Goal: Task Accomplishment & Management: Use online tool/utility

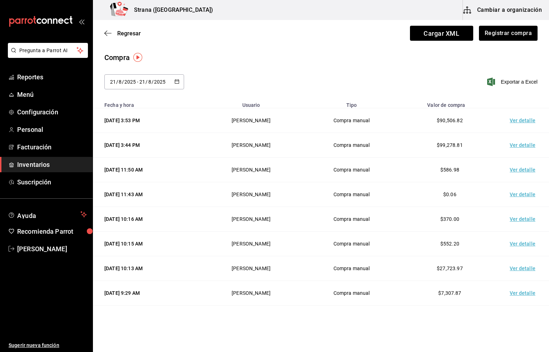
click at [363, 41] on div "Regresar Cargar XML Registrar compra" at bounding box center [321, 33] width 456 height 26
click at [28, 162] on span "Inventarios" at bounding box center [52, 165] width 70 height 10
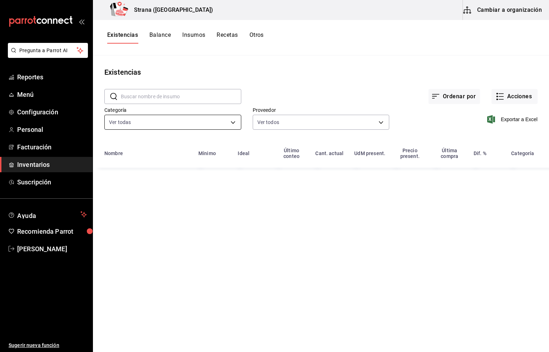
click at [141, 121] on body "Pregunta a Parrot AI Reportes Menú Configuración Personal Facturación Inventari…" at bounding box center [274, 173] width 549 height 347
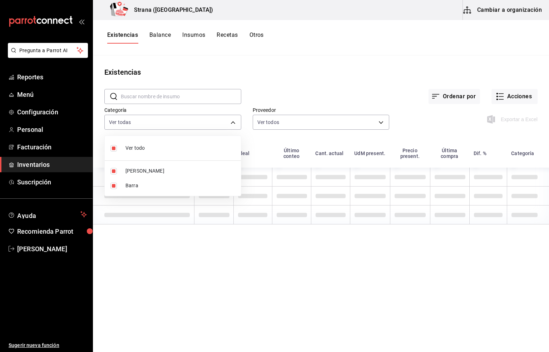
click at [131, 168] on span "[PERSON_NAME]" at bounding box center [181, 171] width 110 height 8
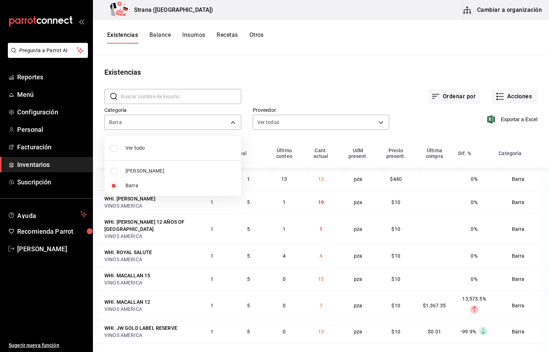
type input "22ec9f2c-e042-44ea-8d53-bf0e1d8c11ed"
checkbox input "false"
click at [124, 38] on div at bounding box center [274, 176] width 549 height 352
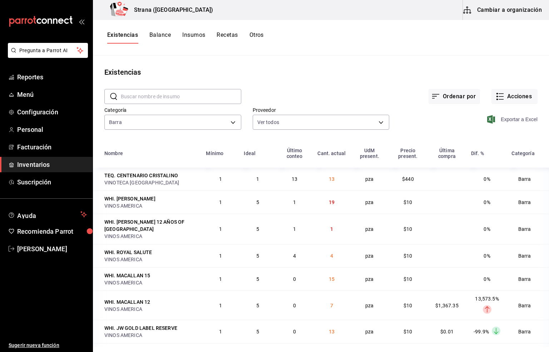
click at [506, 122] on span "Exportar a Excel" at bounding box center [513, 119] width 49 height 9
click at [56, 249] on span "[PERSON_NAME]" at bounding box center [52, 249] width 70 height 10
